Goal: Transaction & Acquisition: Book appointment/travel/reservation

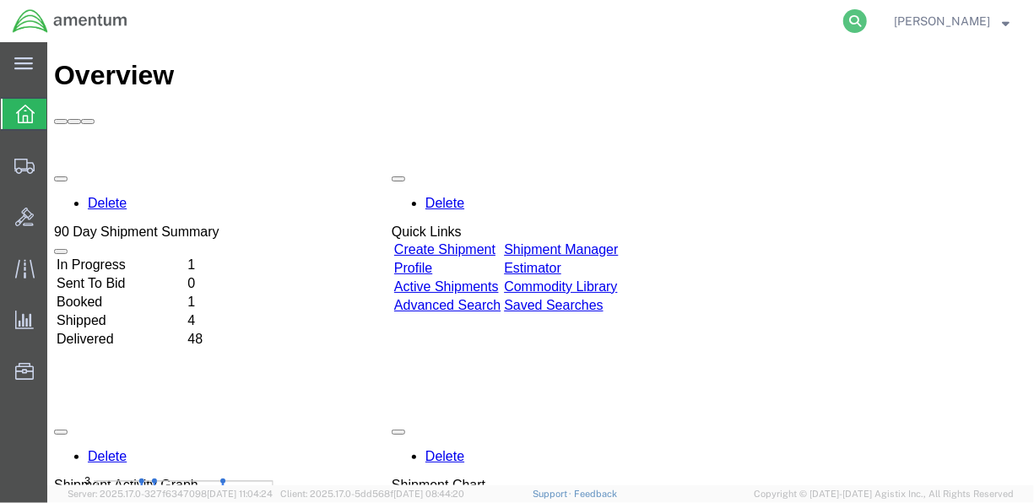
click at [867, 19] on icon at bounding box center [855, 21] width 24 height 24
click at [512, 20] on input "search" at bounding box center [586, 21] width 513 height 41
paste input "Open PDFs in Adobe Acrobat"
type input "O"
click at [445, 24] on input "search" at bounding box center [586, 21] width 513 height 41
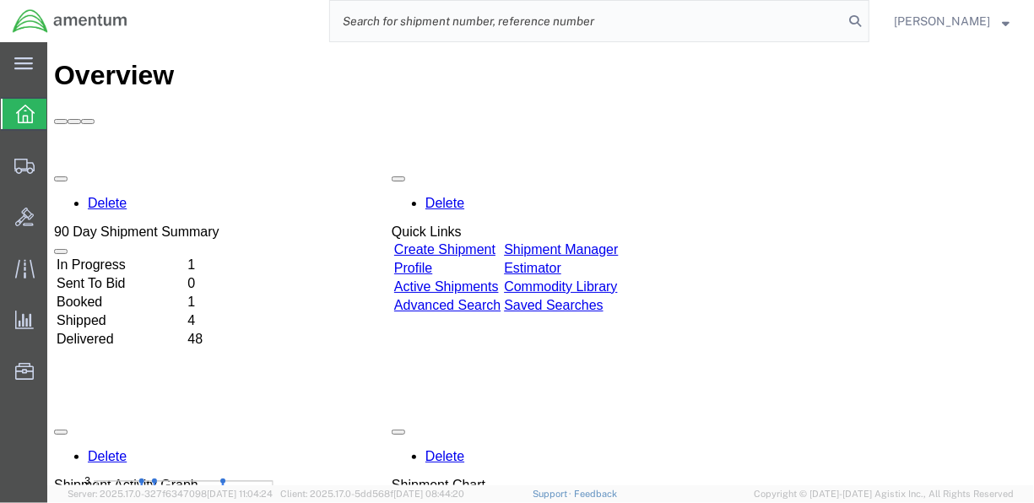
paste input "DCO-25230-166977"
type input "DCO-25230-166977"
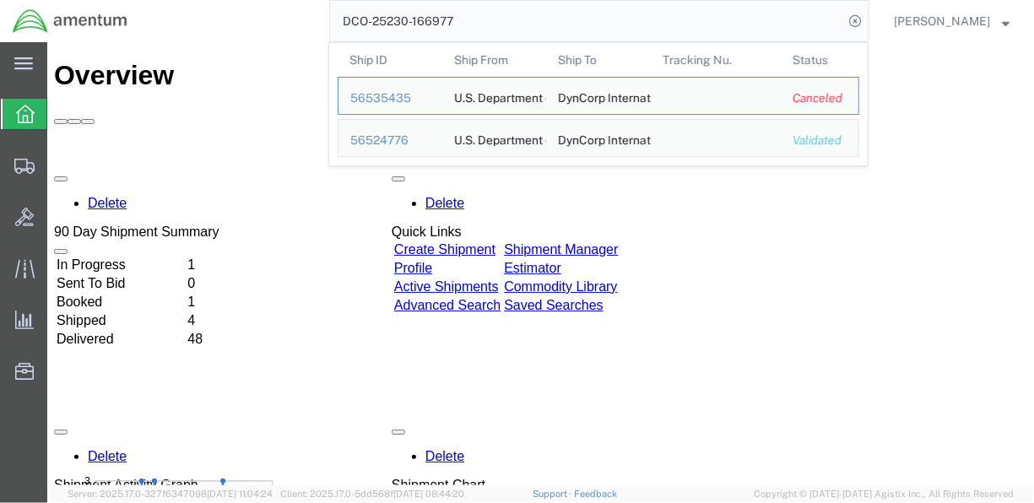
click at [509, 25] on input "DCO-25230-166977" at bounding box center [586, 21] width 513 height 41
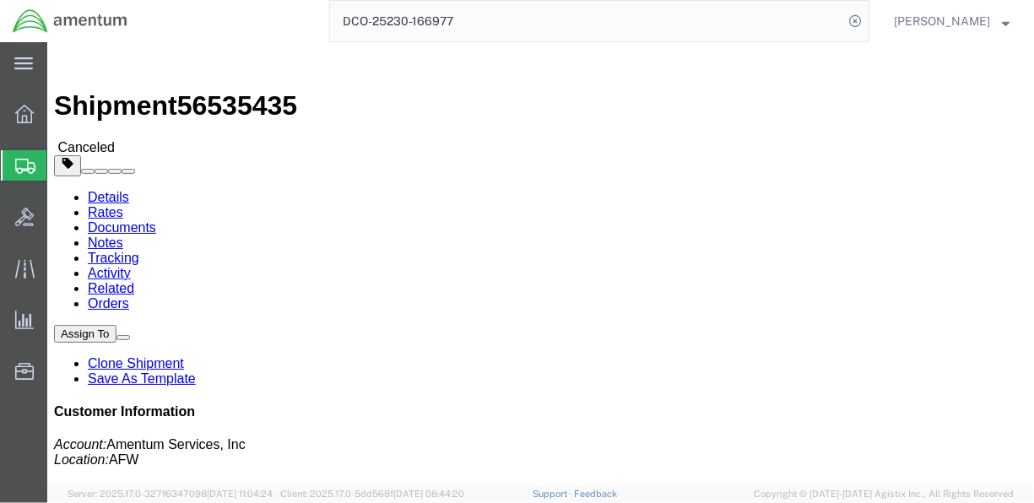
click link "Documents"
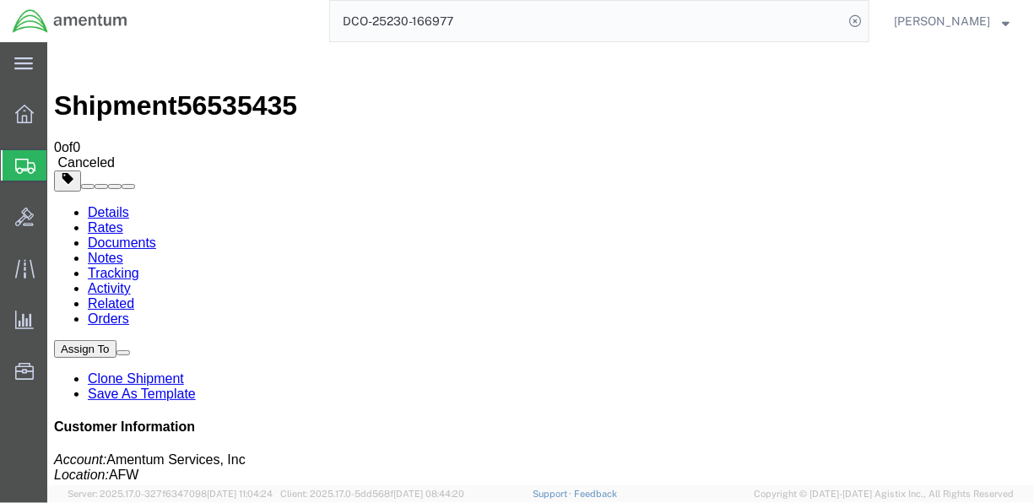
click at [867, 20] on icon at bounding box center [855, 21] width 24 height 24
click at [122, 219] on link "Rates" at bounding box center [104, 226] width 35 height 14
click at [111, 204] on link "Details" at bounding box center [107, 211] width 41 height 14
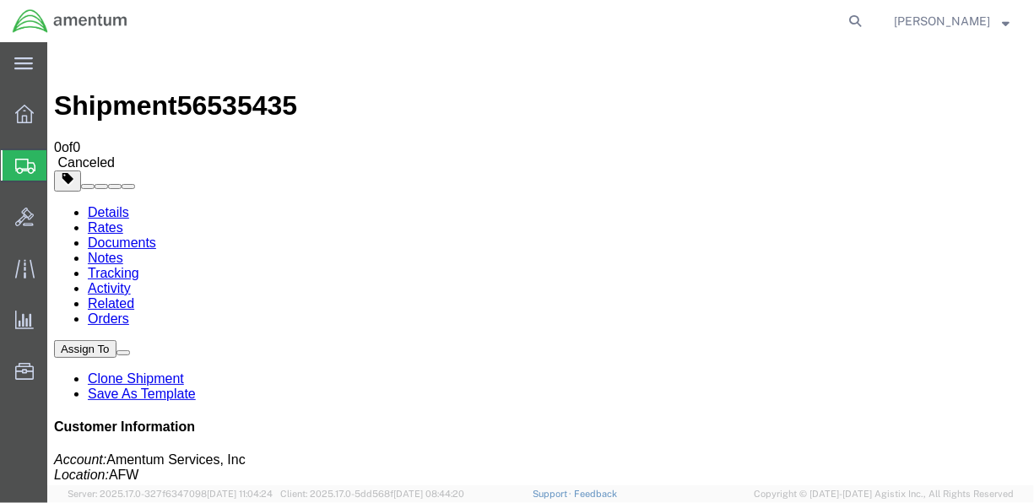
click p "Customer Ref: DCO-25230-166977 Booking Number: DCO-25230-166977 Department: CMU…"
click link "Documents"
click at [122, 250] on link "Notes" at bounding box center [104, 257] width 35 height 14
click at [138, 265] on link "Tracking" at bounding box center [112, 272] width 51 height 14
click at [133, 295] on link "Related" at bounding box center [110, 302] width 46 height 14
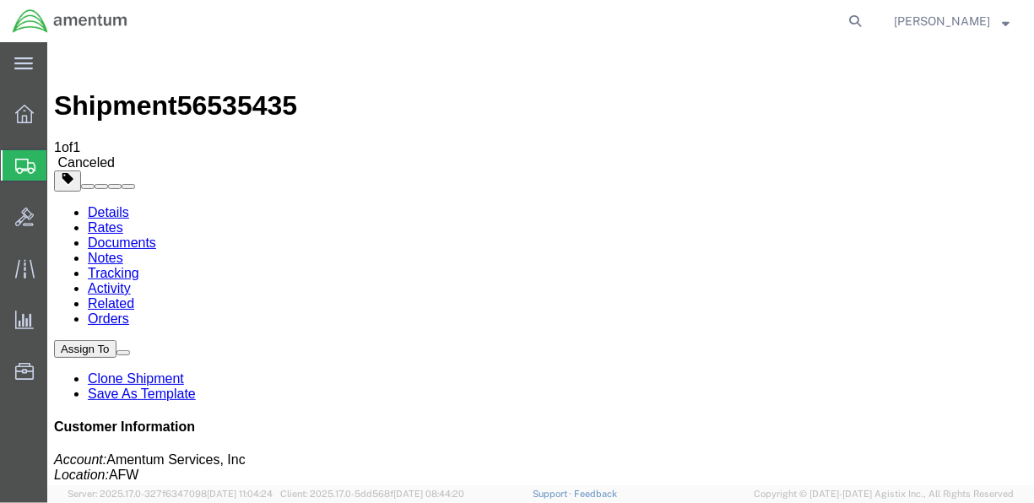
click at [128, 311] on link "Orders" at bounding box center [107, 318] width 41 height 14
click at [122, 219] on link "Rates" at bounding box center [104, 226] width 35 height 14
click at [123, 204] on link "Details" at bounding box center [107, 211] width 41 height 14
click link "Documents"
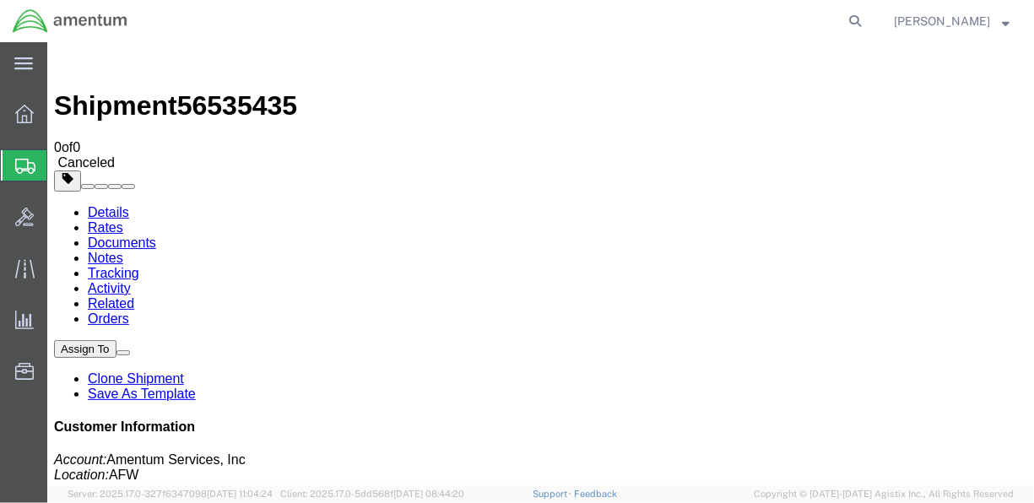
scroll to position [473, 0]
click at [122, 219] on link "Rates" at bounding box center [104, 226] width 35 height 14
click at [119, 204] on link "Details" at bounding box center [107, 211] width 41 height 14
click at [23, 127] on div at bounding box center [24, 114] width 47 height 34
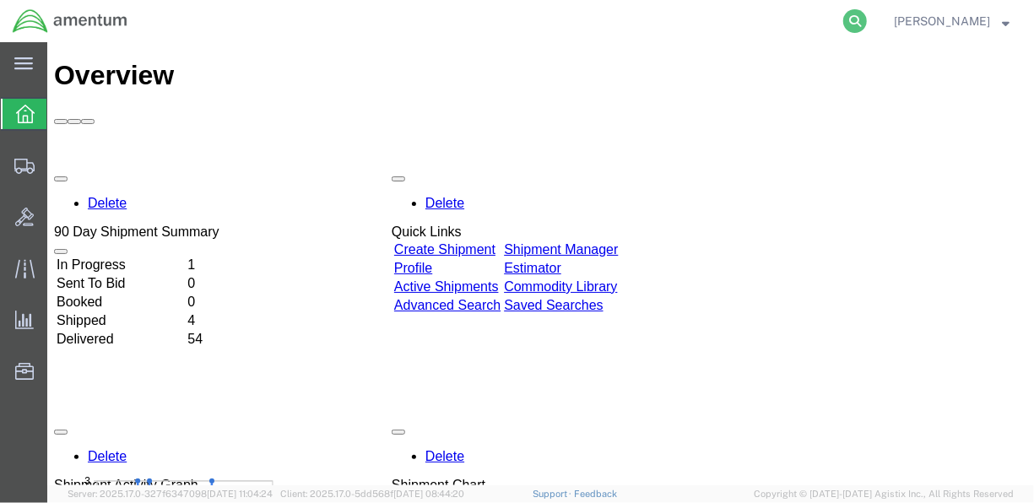
click at [867, 20] on icon at bounding box center [855, 21] width 24 height 24
click at [500, 10] on input "search" at bounding box center [586, 21] width 513 height 41
paste input "DCO-25230-166977"
type input "DCO-25230-166977"
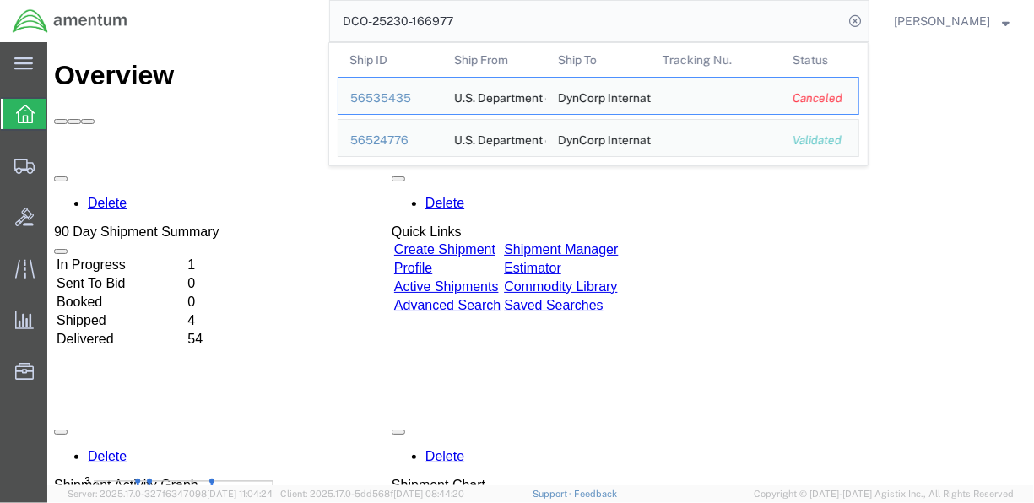
click at [581, 20] on input "DCO-25230-166977" at bounding box center [586, 21] width 513 height 41
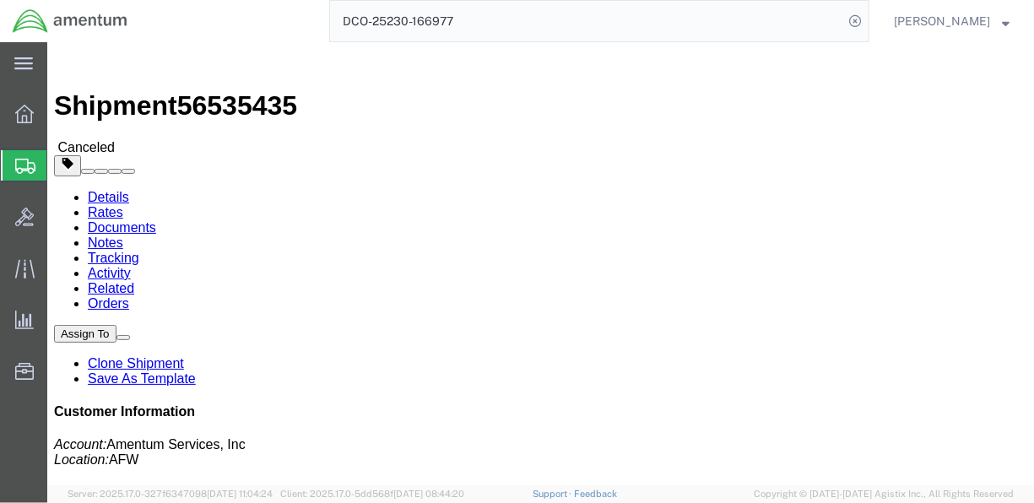
click link "Documents"
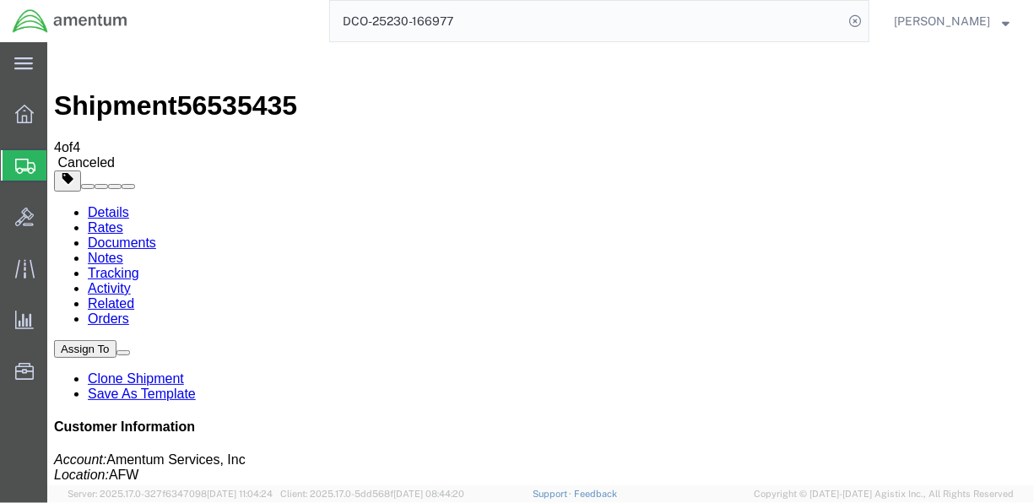
click at [130, 280] on link "Activity" at bounding box center [108, 287] width 43 height 14
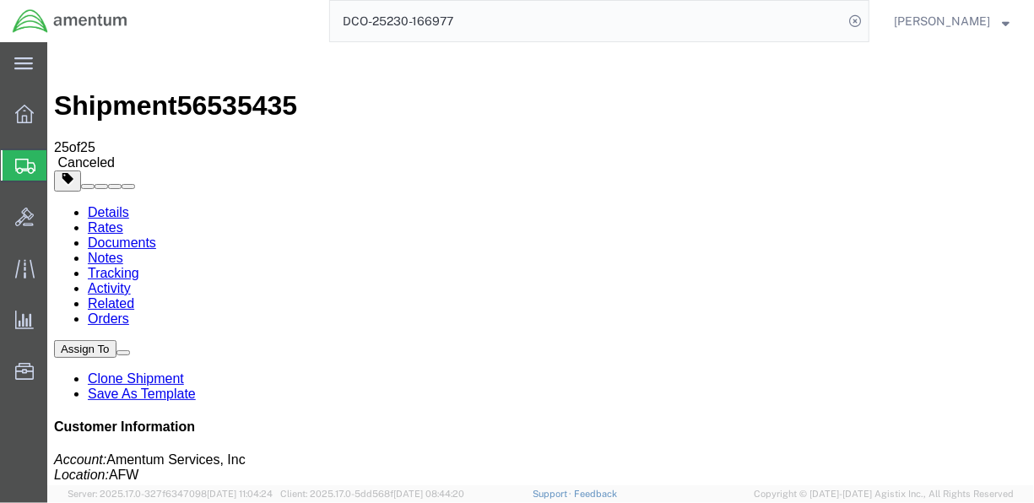
click at [155, 235] on link "Documents" at bounding box center [121, 242] width 68 height 14
click at [122, 219] on link "Rates" at bounding box center [104, 226] width 35 height 14
click at [110, 204] on link "Details" at bounding box center [107, 211] width 41 height 14
drag, startPoint x: 983, startPoint y: 171, endPoint x: 1033, endPoint y: 14, distance: 163.9
click link "Rates"
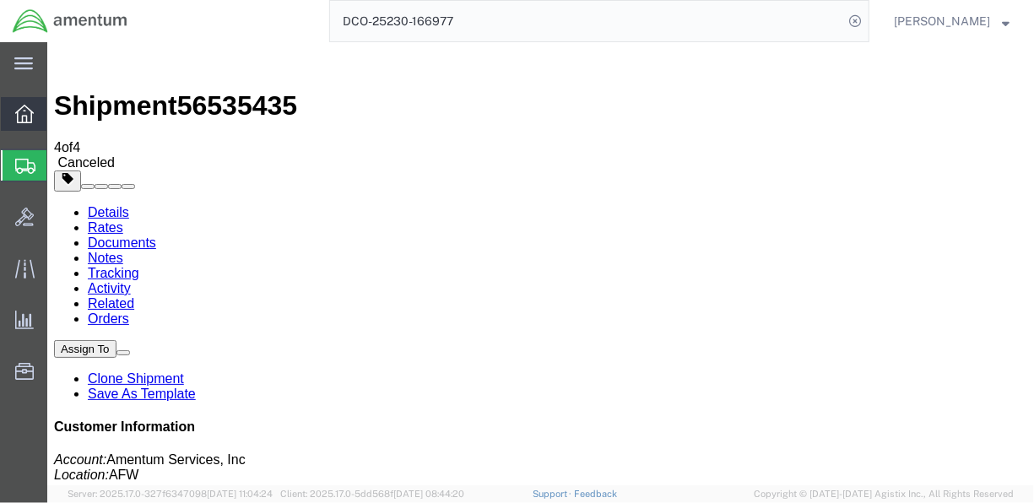
click at [30, 119] on icon at bounding box center [24, 114] width 19 height 19
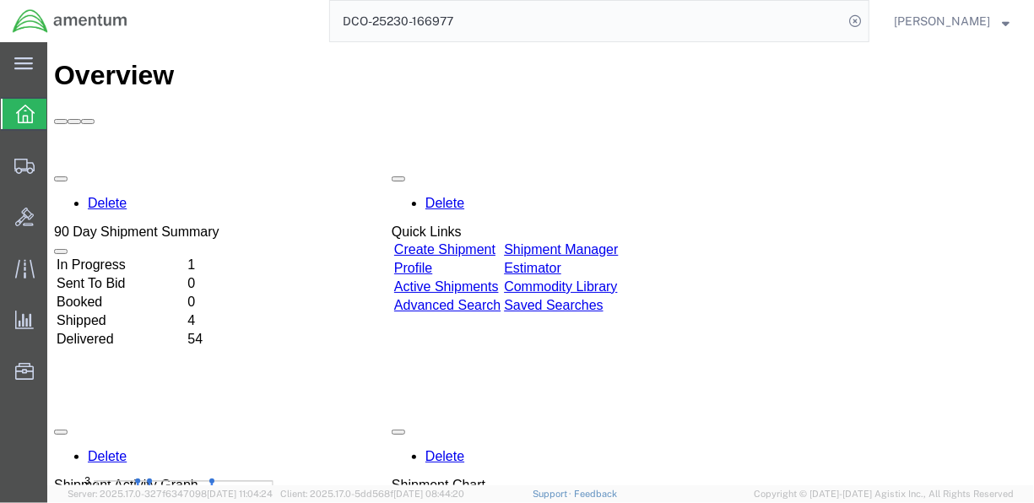
click at [184, 256] on td "In Progress" at bounding box center [119, 264] width 129 height 17
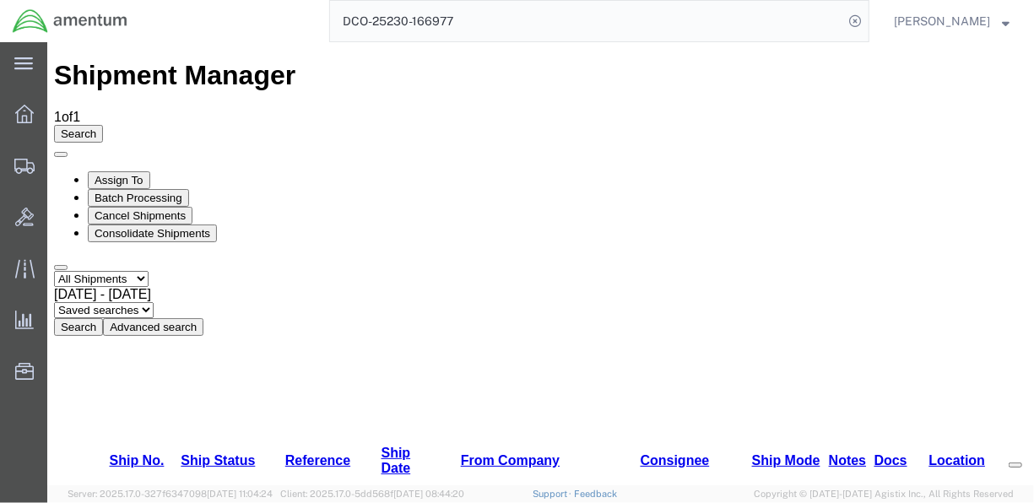
click at [24, 125] on div at bounding box center [24, 114] width 47 height 34
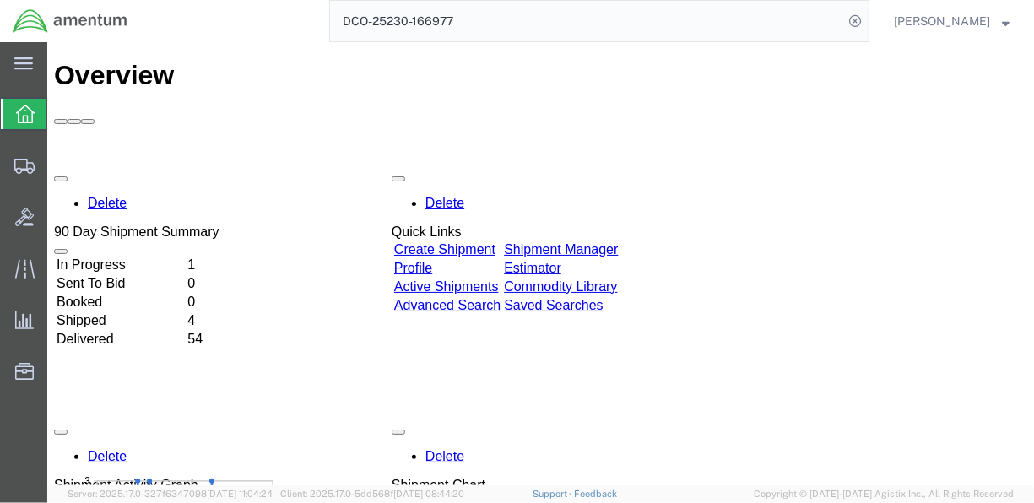
click at [772, 37] on input "DCO-25230-166977" at bounding box center [586, 21] width 513 height 41
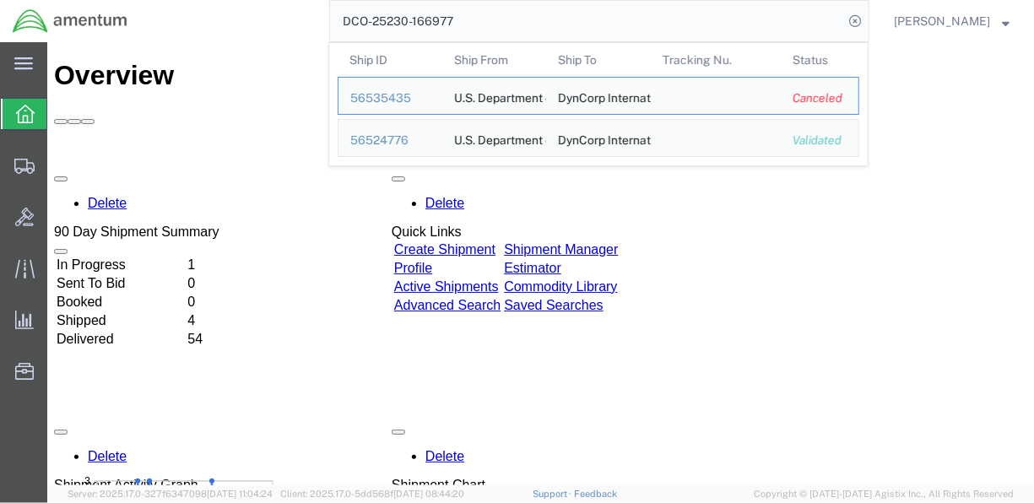
click at [766, 31] on input "DCO-25230-166977" at bounding box center [586, 21] width 513 height 41
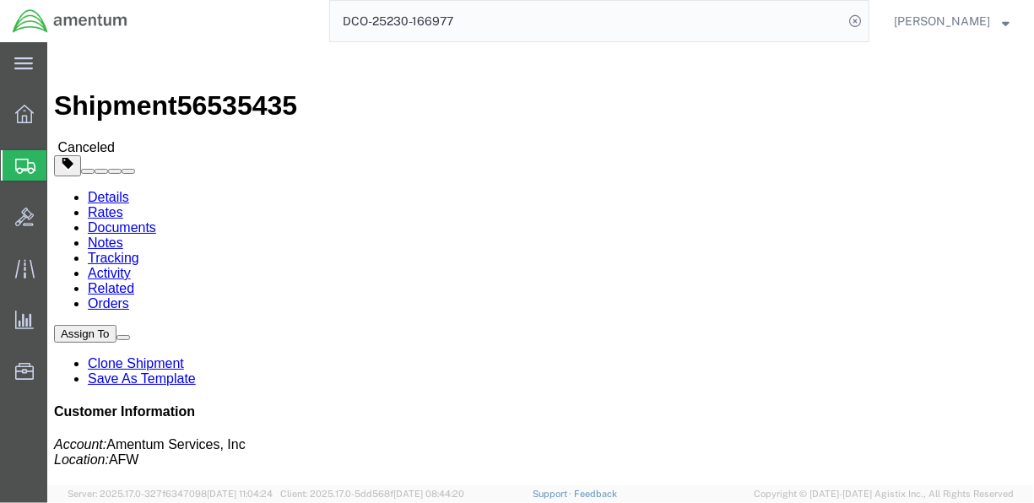
click link "Rates"
click at [155, 219] on link "Documents" at bounding box center [121, 226] width 68 height 14
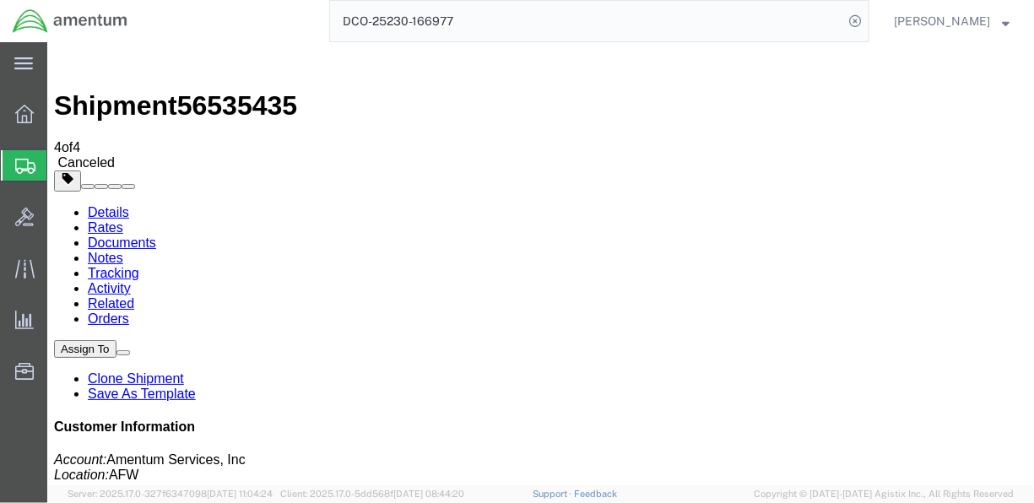
click at [122, 250] on link "Notes" at bounding box center [104, 257] width 35 height 14
click at [138, 265] on link "Tracking" at bounding box center [112, 272] width 51 height 14
click at [130, 280] on link "Activity" at bounding box center [108, 287] width 43 height 14
click at [133, 295] on link "Related" at bounding box center [110, 302] width 46 height 14
click at [128, 311] on link "Orders" at bounding box center [107, 318] width 41 height 14
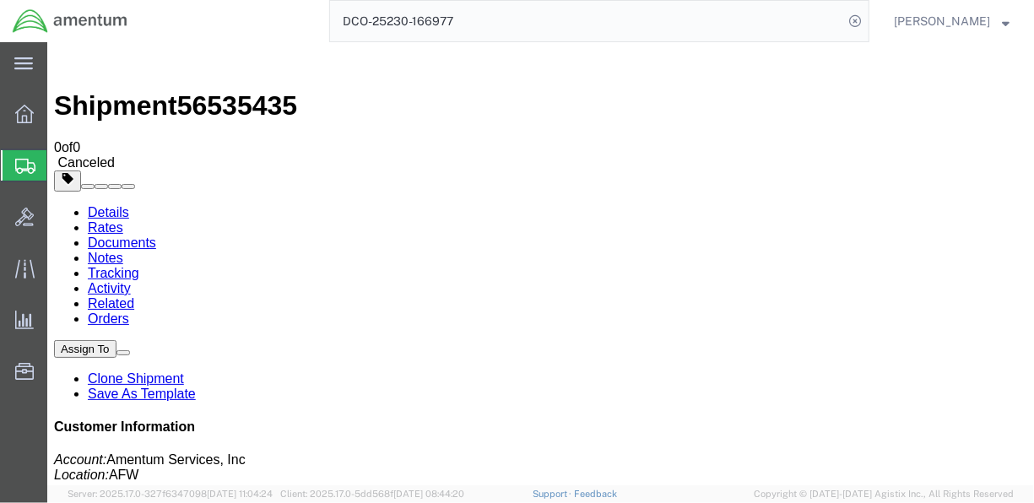
click at [117, 204] on link "Details" at bounding box center [107, 211] width 41 height 14
click link "Rates"
drag, startPoint x: 1030, startPoint y: 166, endPoint x: 1080, endPoint y: 67, distance: 111.4
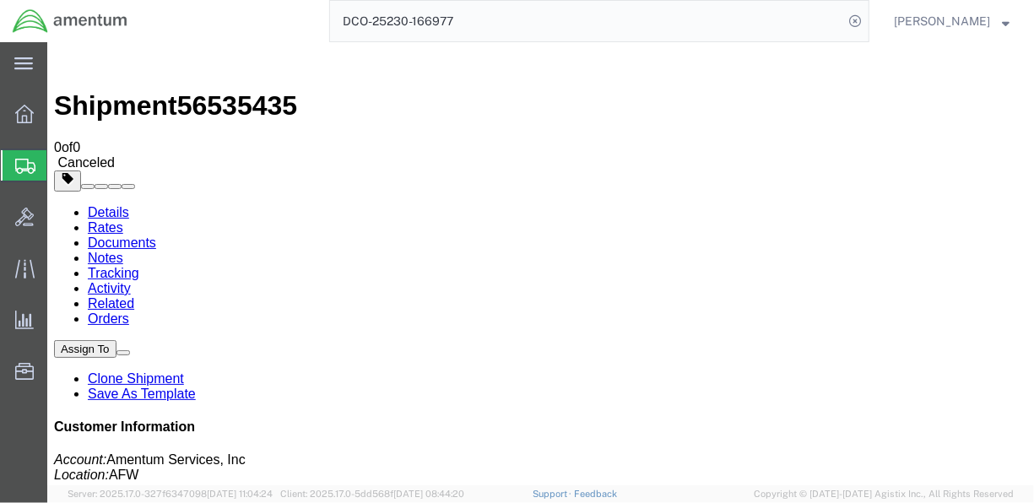
drag, startPoint x: 276, startPoint y: 162, endPoint x: 225, endPoint y: 141, distance: 55.6
click at [116, 204] on link "Details" at bounding box center [107, 211] width 41 height 14
click link "Activity"
click at [100, 204] on link "Details" at bounding box center [107, 211] width 41 height 14
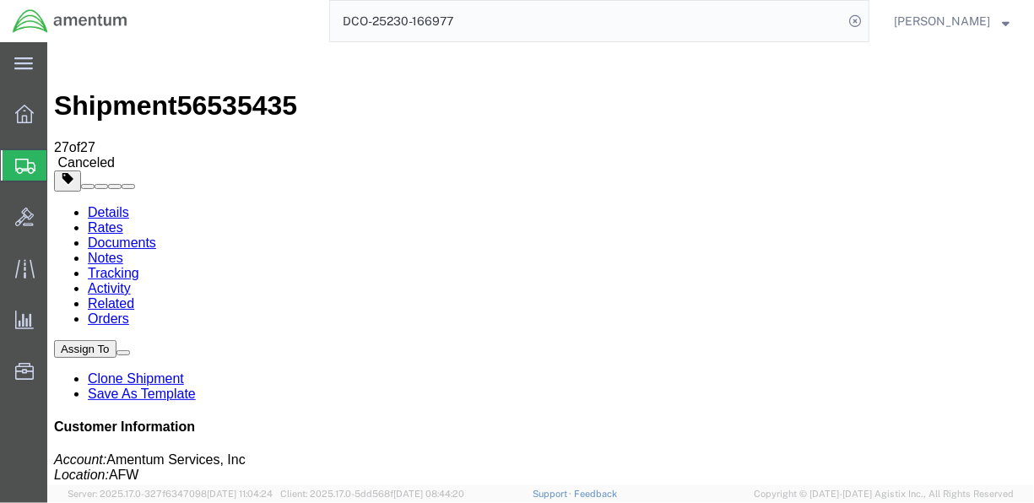
click link "Rates"
click at [28, 128] on div at bounding box center [24, 114] width 47 height 34
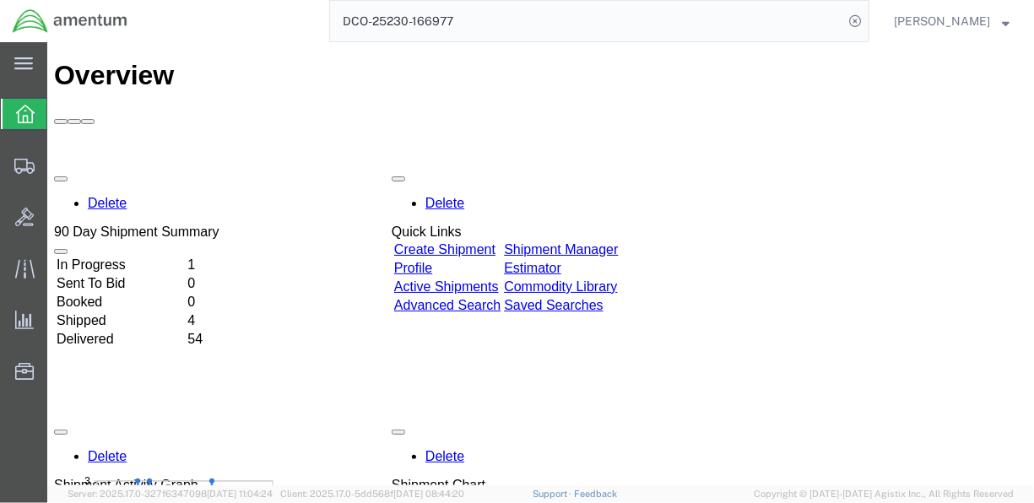
click at [131, 256] on td "In Progress" at bounding box center [119, 264] width 129 height 17
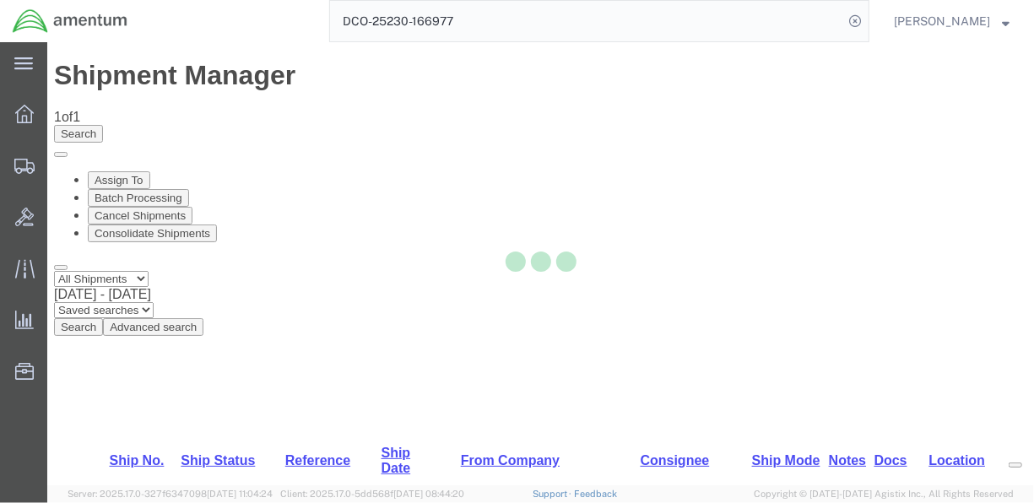
click at [217, 192] on div at bounding box center [540, 263] width 987 height 443
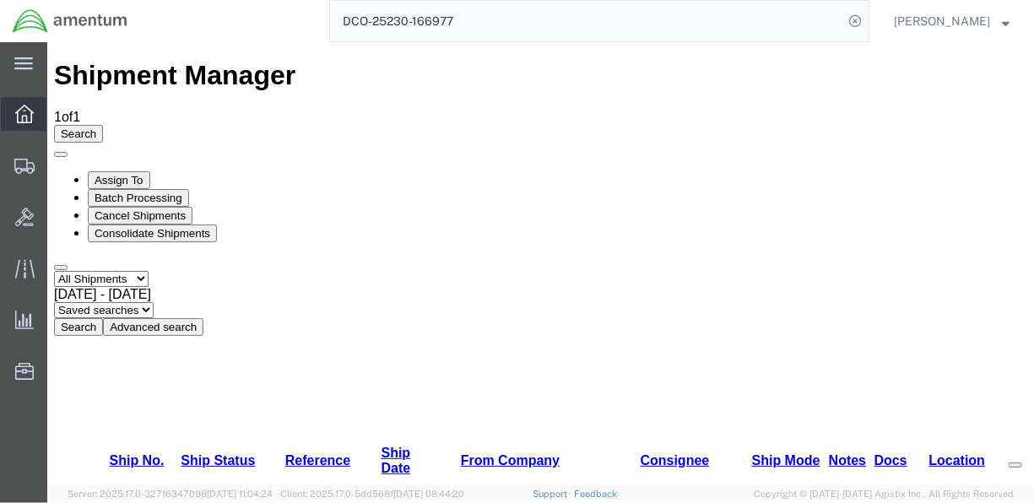
click at [33, 115] on icon at bounding box center [24, 114] width 19 height 19
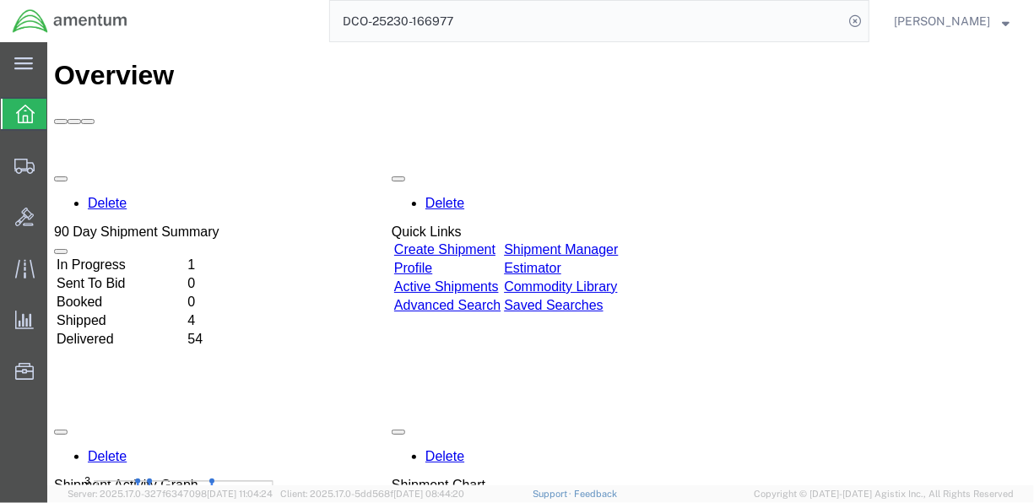
click at [172, 256] on td "In Progress" at bounding box center [119, 264] width 129 height 17
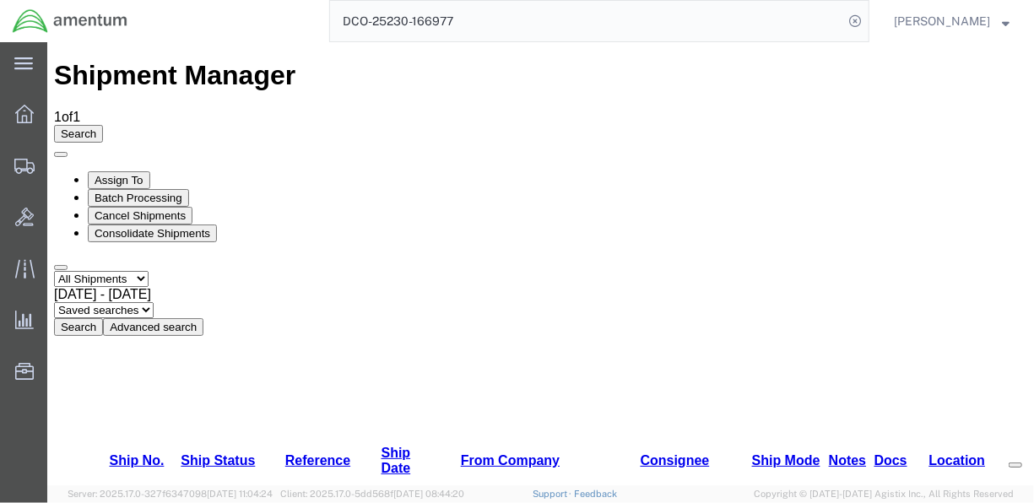
click at [636, 28] on input "DCO-25230-166977" at bounding box center [586, 21] width 513 height 41
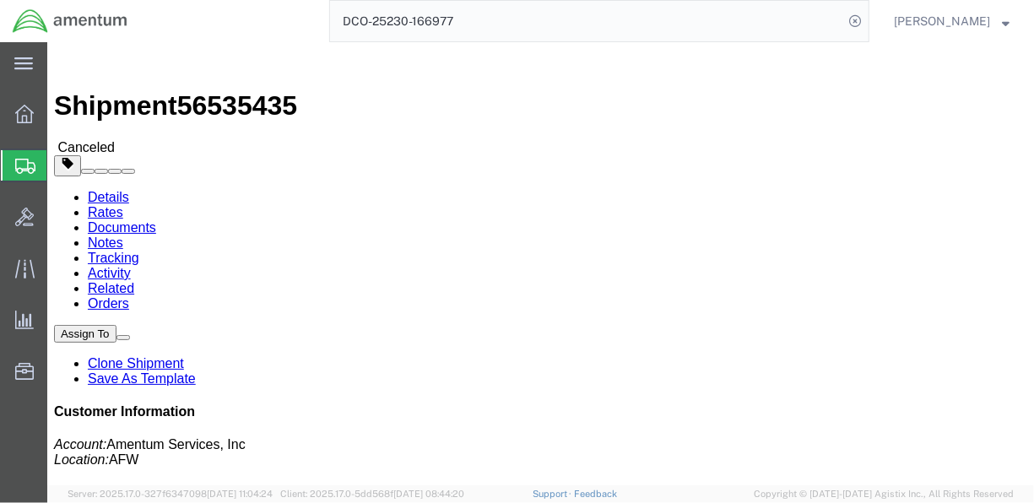
click link "Rates"
drag, startPoint x: 1029, startPoint y: 170, endPoint x: 1080, endPoint y: 65, distance: 116.3
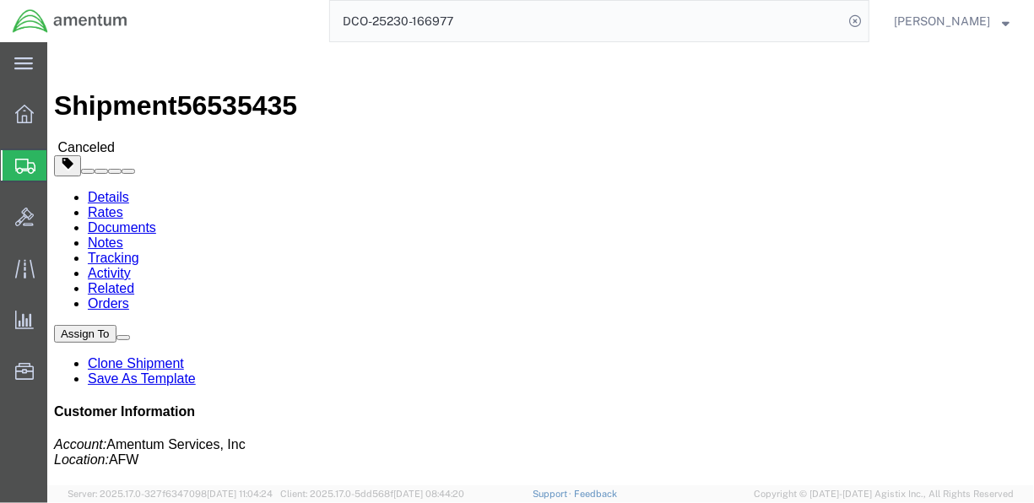
scroll to position [473, 0]
click at [129, 334] on button at bounding box center [123, 336] width 14 height 5
click at [91, 189] on link "Details" at bounding box center [107, 196] width 41 height 14
click link "Rates"
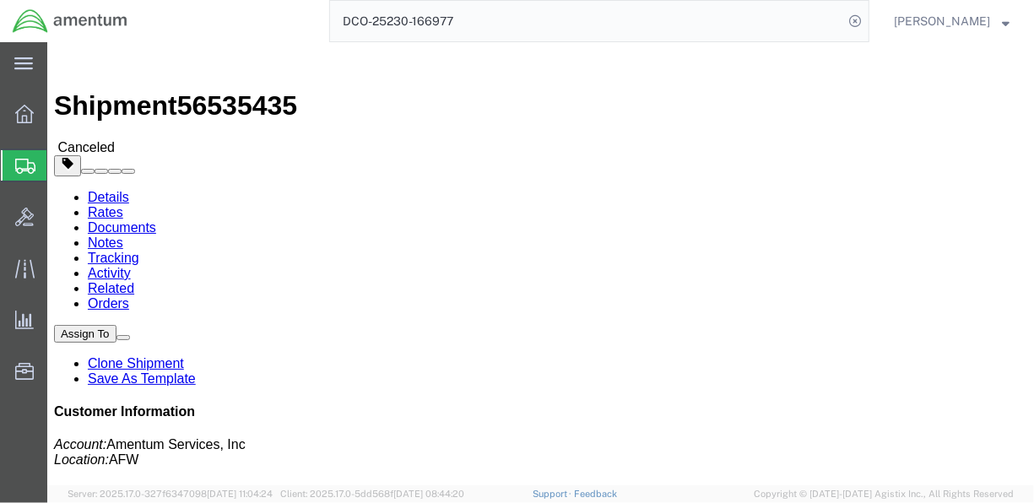
click at [115, 189] on link "Details" at bounding box center [107, 196] width 41 height 14
click icon
drag, startPoint x: 978, startPoint y: 111, endPoint x: 1029, endPoint y: 18, distance: 105.8
click icon
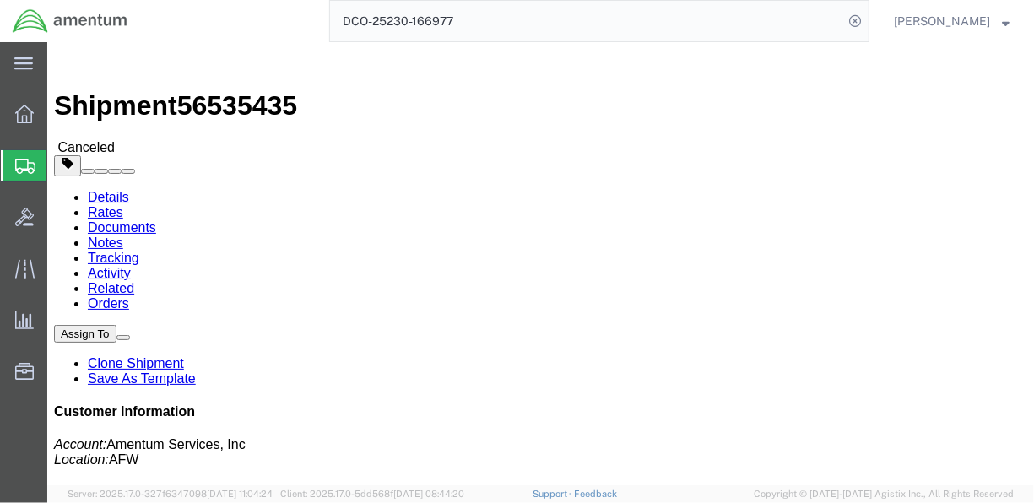
click at [987, 18] on span "[PERSON_NAME]" at bounding box center [942, 21] width 96 height 19
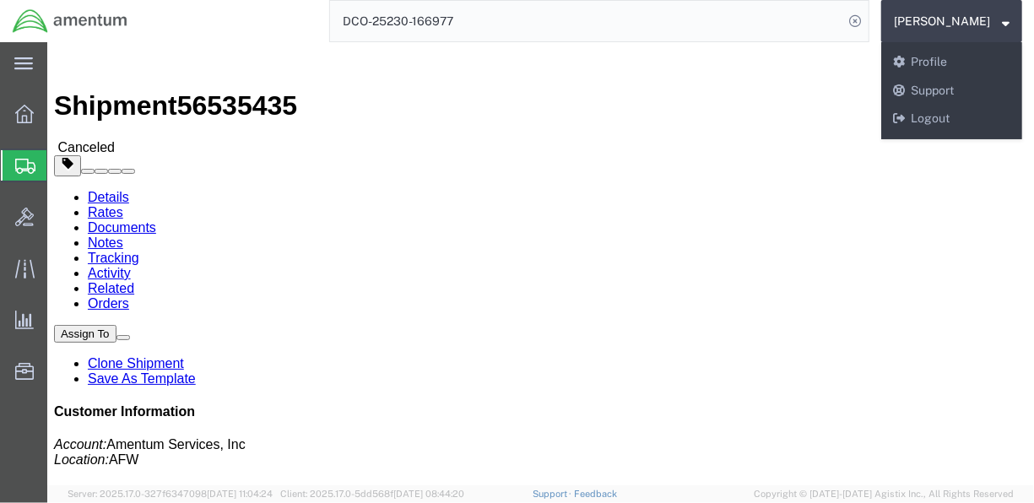
click h2 "Shipment Detail"
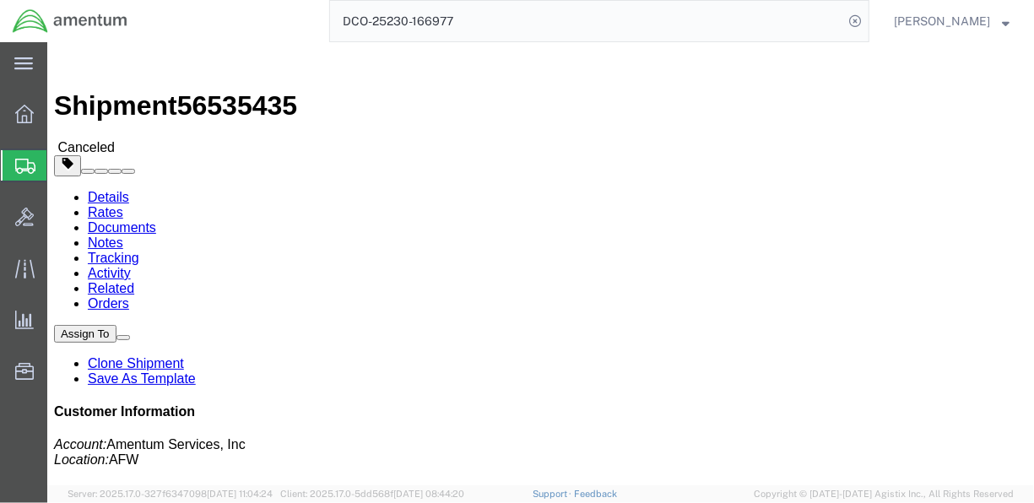
click at [543, 25] on input "DCO-25230-166977" at bounding box center [586, 21] width 513 height 41
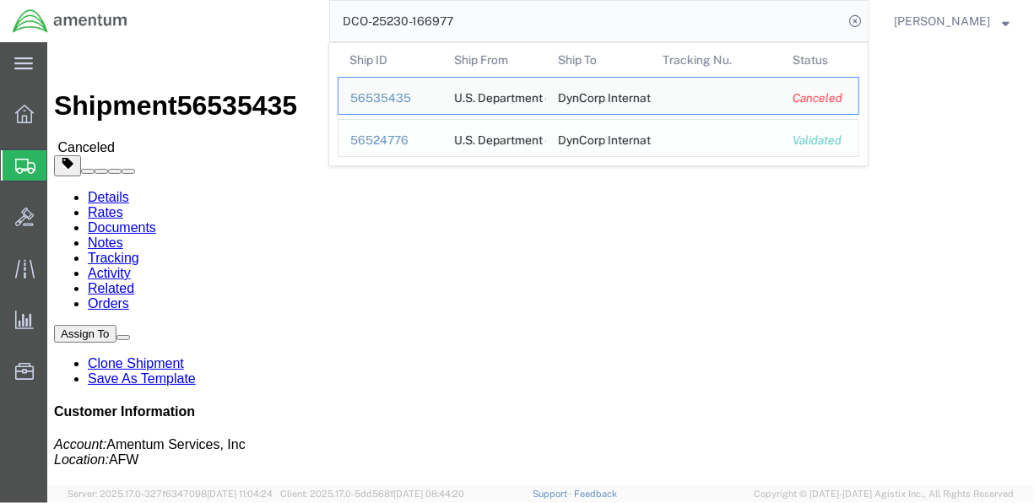
click at [442, 140] on td "Ship ID 56524776" at bounding box center [390, 138] width 105 height 38
click at [406, 142] on div "56524776" at bounding box center [390, 141] width 80 height 18
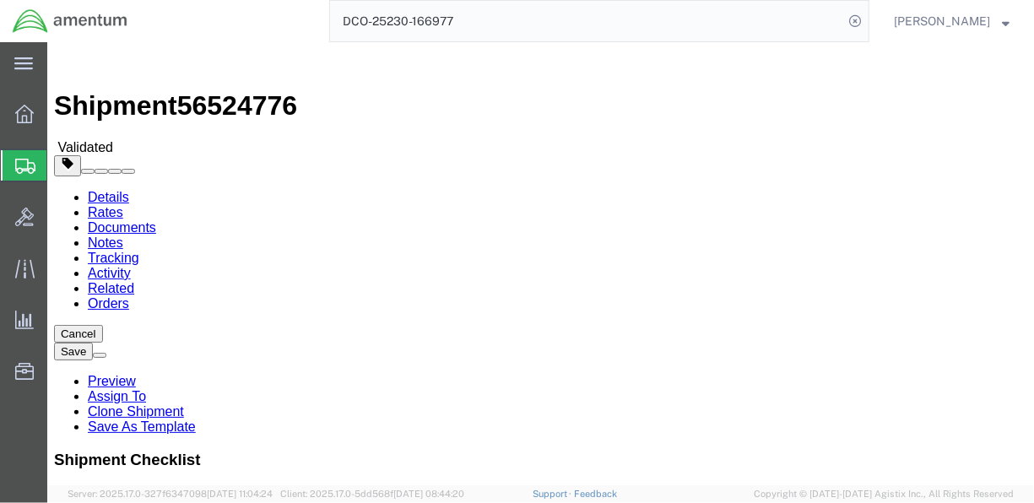
select select "42657"
select select "42655"
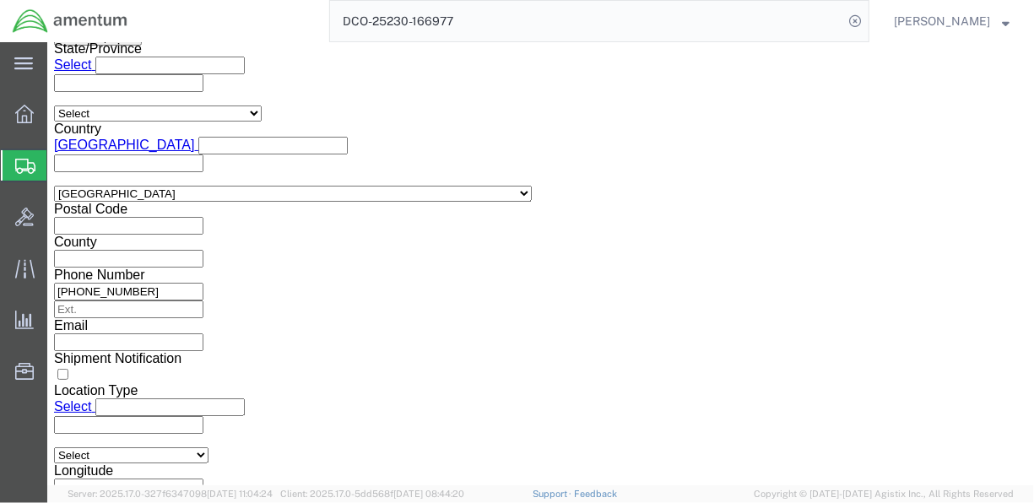
scroll to position [1230, 0]
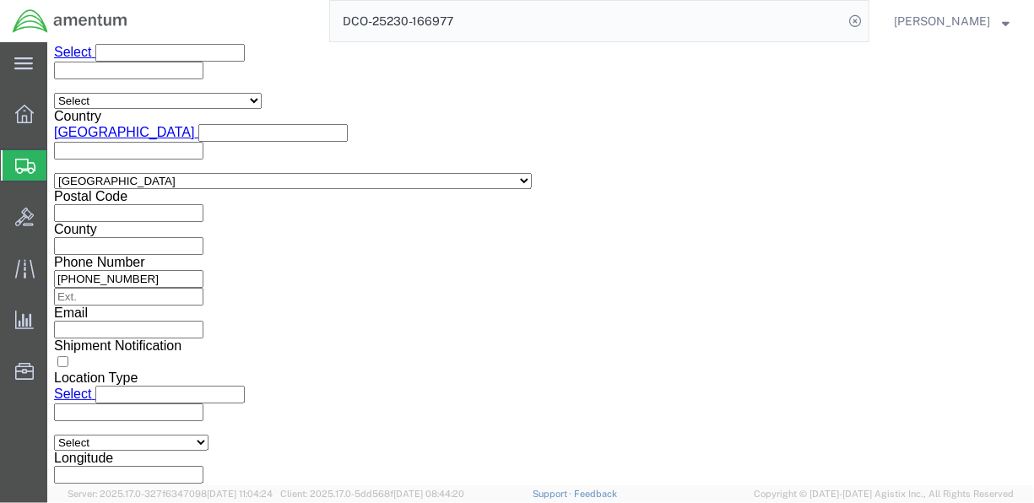
click button "Continue"
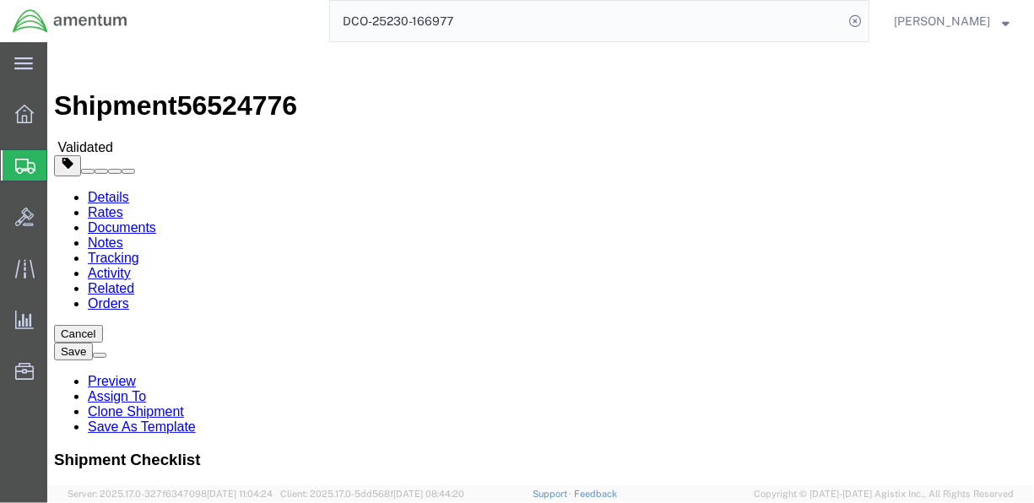
click button "Continue"
click button "Rate Shipment"
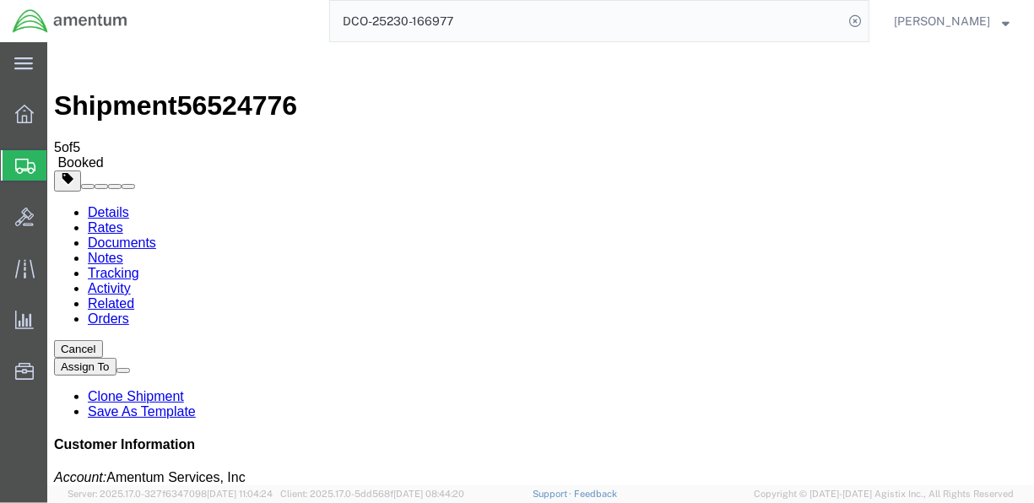
drag, startPoint x: 447, startPoint y: 278, endPoint x: 336, endPoint y: 176, distance: 150.6
click at [121, 204] on link "Details" at bounding box center [107, 211] width 41 height 14
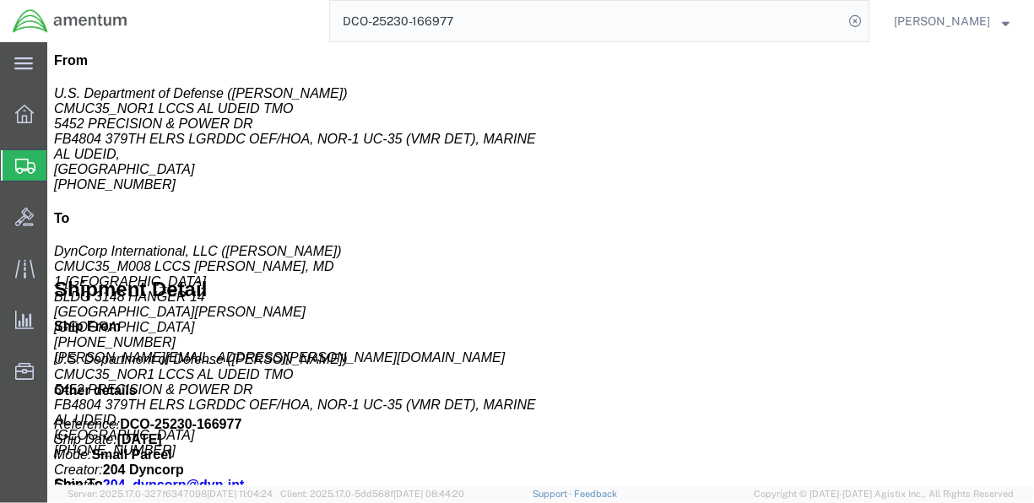
scroll to position [577, 0]
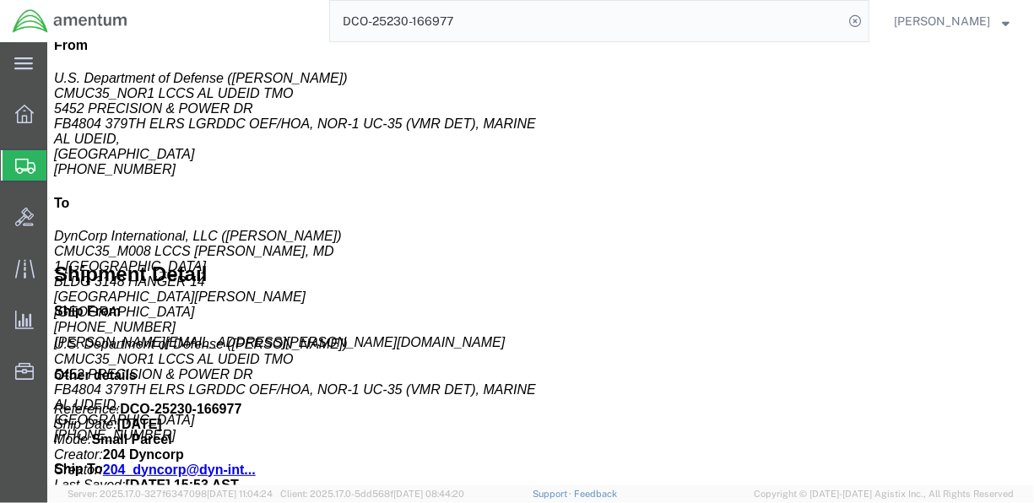
click p "Pieces: 1.00 Each"
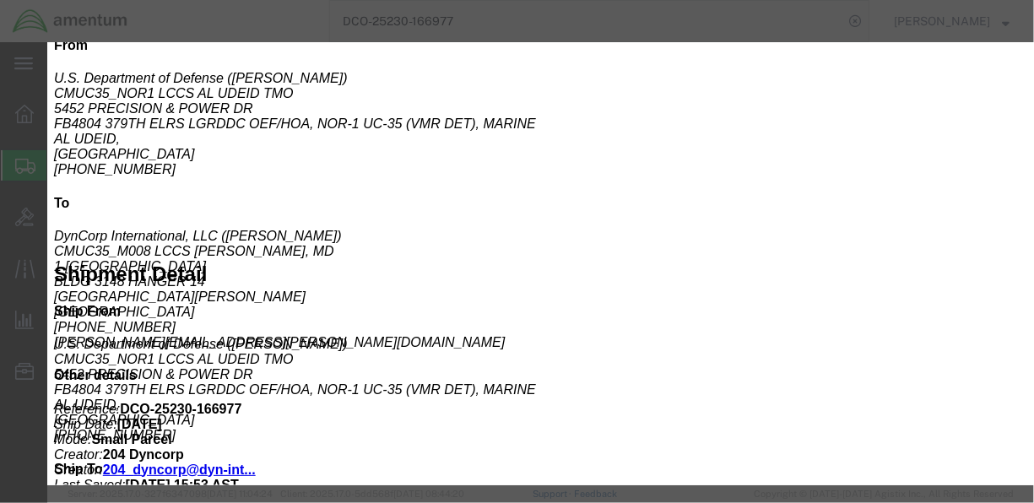
click icon "button"
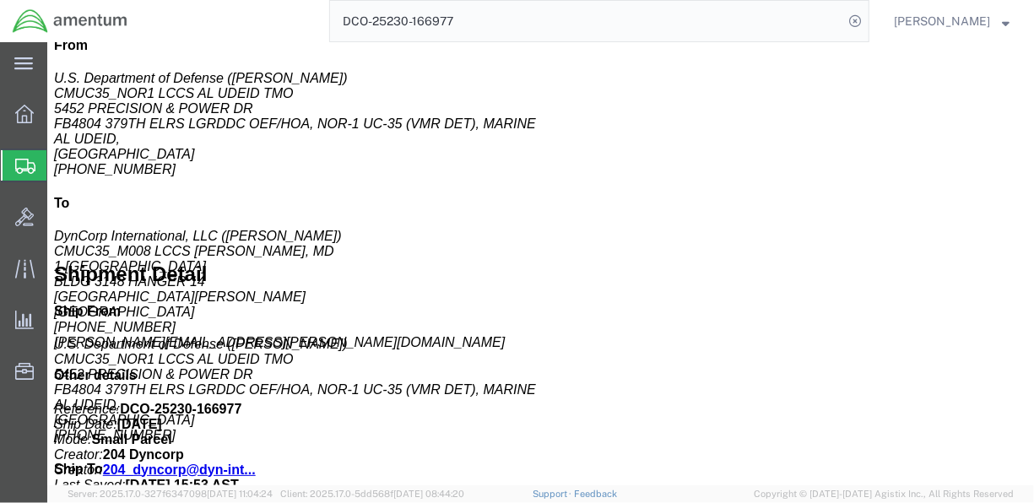
click span "button"
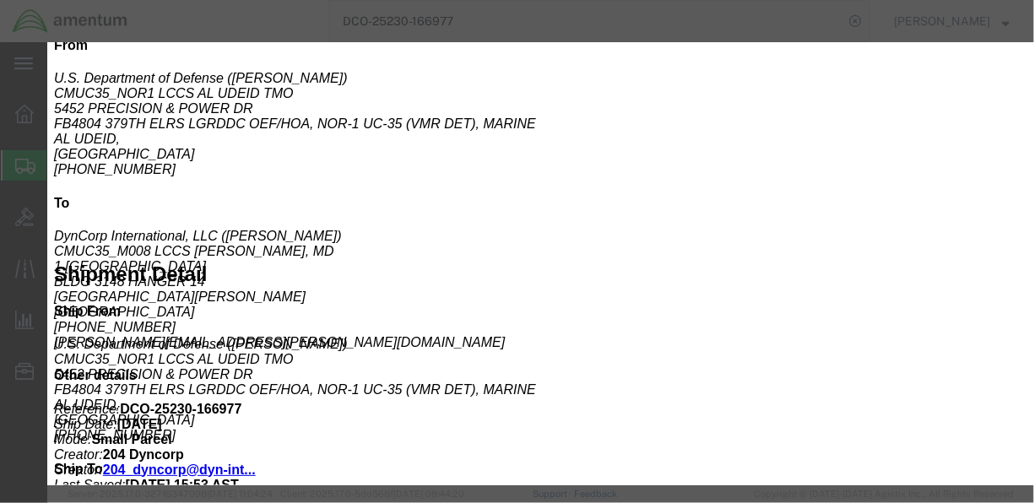
click input "26131.35"
type input "26071.71"
click button "Save & Close"
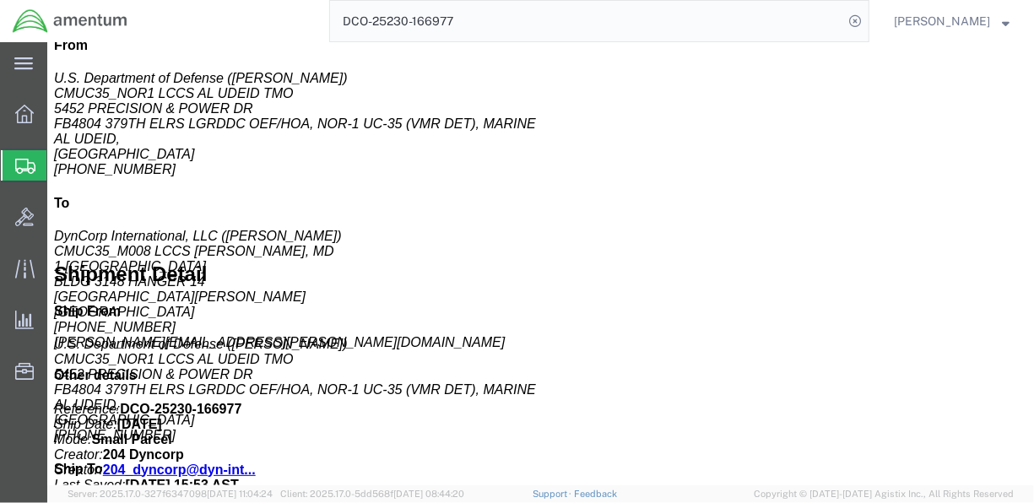
click link "Documents"
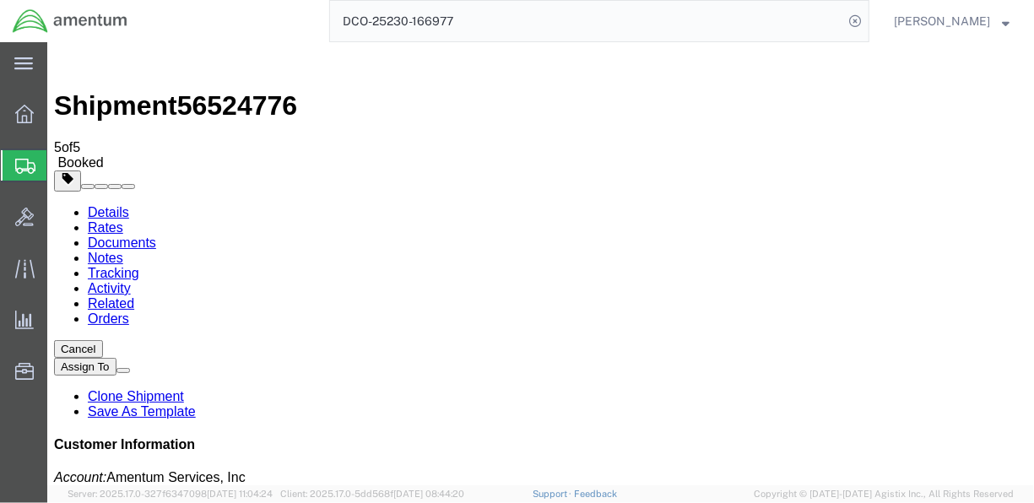
drag, startPoint x: 451, startPoint y: 378, endPoint x: 174, endPoint y: 98, distance: 393.9
